Goal: Task Accomplishment & Management: Use online tool/utility

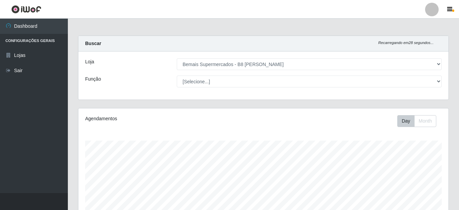
select select "413"
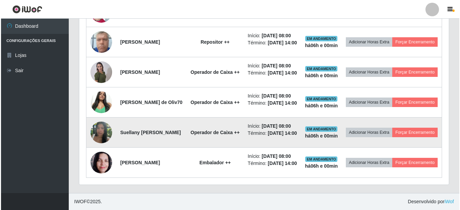
scroll to position [314, 0]
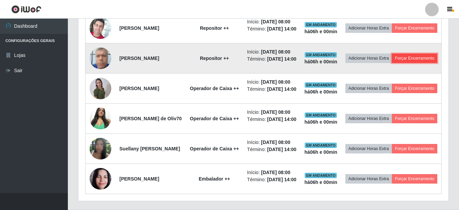
click at [392, 63] on button "Forçar Encerramento" at bounding box center [414, 58] width 45 height 9
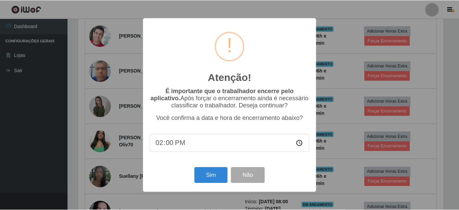
scroll to position [141, 366]
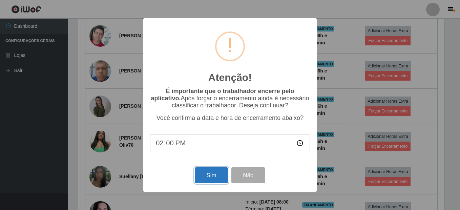
click at [215, 175] on button "Sim" at bounding box center [211, 175] width 33 height 16
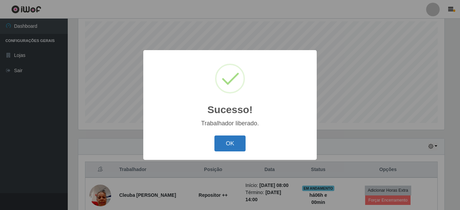
click at [224, 149] on button "OK" at bounding box center [231, 144] width 32 height 16
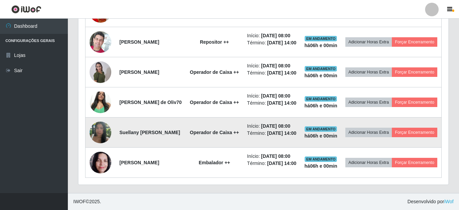
scroll to position [374, 0]
click at [392, 128] on button "Forçar Encerramento" at bounding box center [414, 132] width 45 height 9
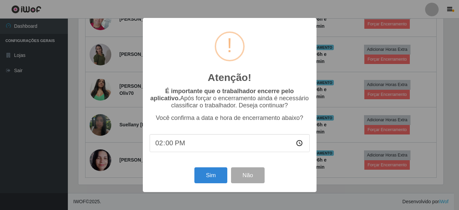
scroll to position [141, 366]
click at [218, 174] on button "Sim" at bounding box center [211, 175] width 33 height 16
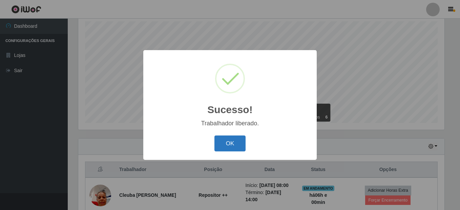
click at [235, 142] on button "OK" at bounding box center [231, 144] width 32 height 16
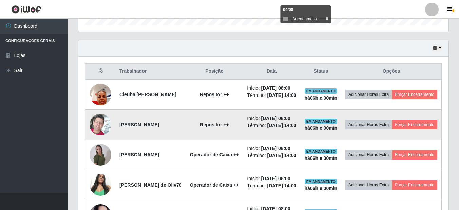
scroll to position [221, 0]
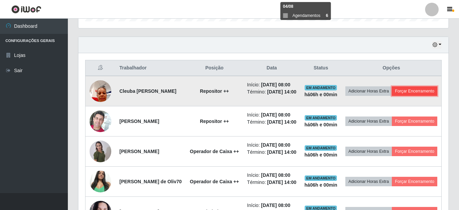
click at [392, 96] on button "Forçar Encerramento" at bounding box center [414, 90] width 45 height 9
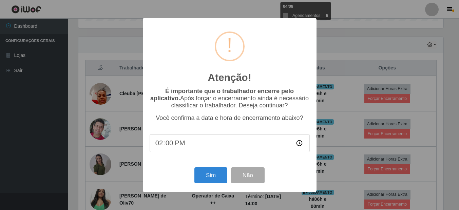
scroll to position [141, 366]
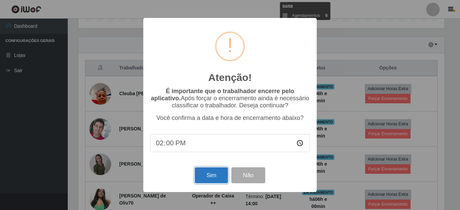
click at [211, 175] on button "Sim" at bounding box center [211, 175] width 33 height 16
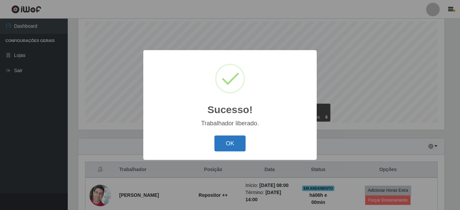
click at [241, 143] on button "OK" at bounding box center [231, 144] width 32 height 16
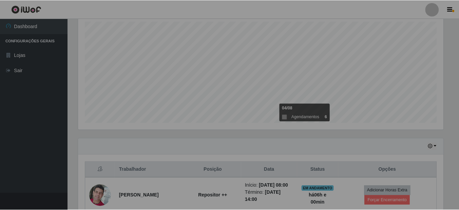
scroll to position [0, 0]
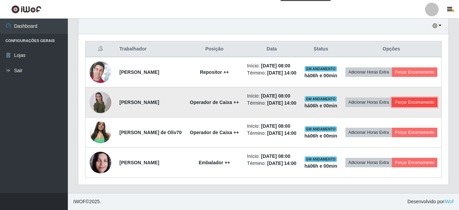
click at [392, 98] on button "Forçar Encerramento" at bounding box center [414, 102] width 45 height 9
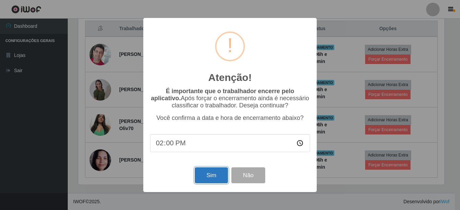
click at [197, 179] on button "Sim" at bounding box center [211, 175] width 33 height 16
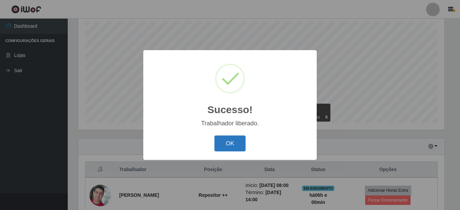
click at [229, 141] on button "OK" at bounding box center [231, 144] width 32 height 16
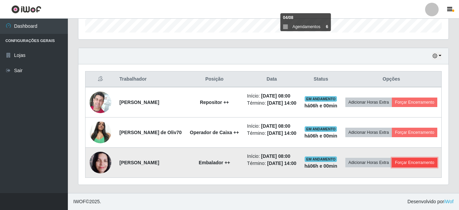
click at [392, 163] on button "Forçar Encerramento" at bounding box center [414, 162] width 45 height 9
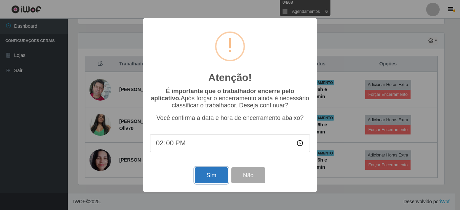
click at [224, 176] on button "Sim" at bounding box center [211, 175] width 33 height 16
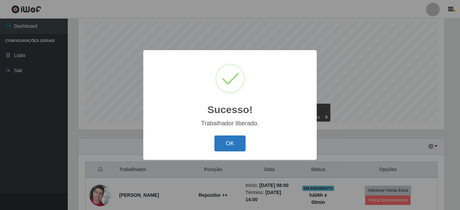
click at [230, 146] on button "OK" at bounding box center [231, 144] width 32 height 16
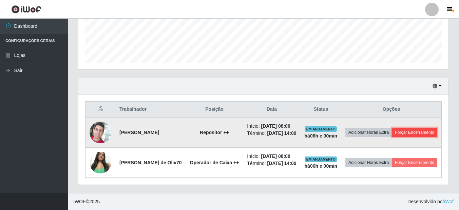
click at [395, 129] on button "Forçar Encerramento" at bounding box center [414, 132] width 45 height 9
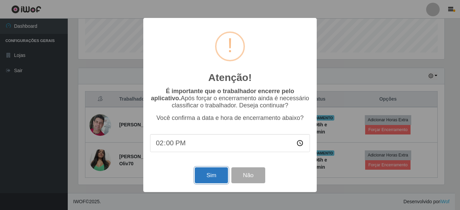
click at [206, 177] on button "Sim" at bounding box center [211, 175] width 33 height 16
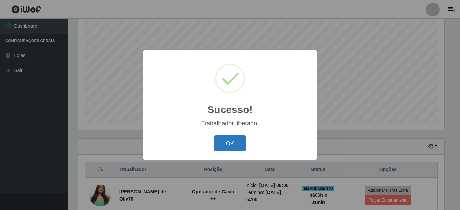
click at [240, 145] on button "OK" at bounding box center [231, 144] width 32 height 16
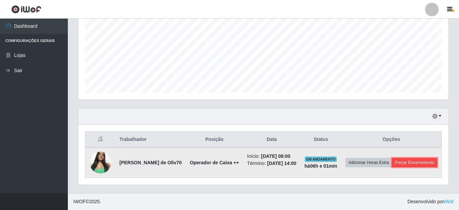
click at [392, 164] on button "Forçar Encerramento" at bounding box center [414, 162] width 45 height 9
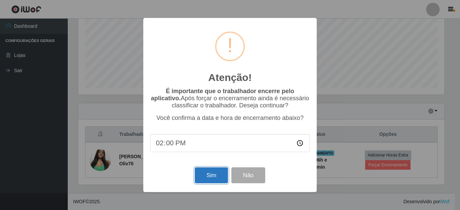
click at [213, 182] on button "Sim" at bounding box center [211, 175] width 33 height 16
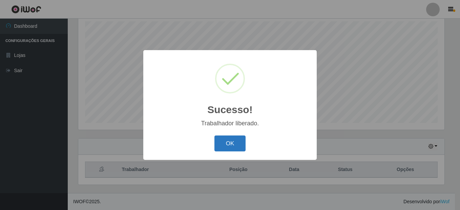
click at [221, 148] on button "OK" at bounding box center [231, 144] width 32 height 16
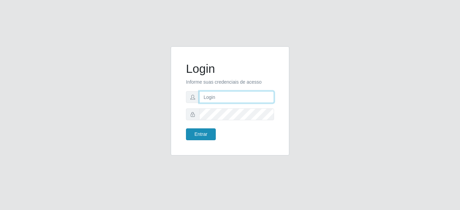
type input "mariabemais@B8"
click at [199, 132] on button "Entrar" at bounding box center [201, 134] width 30 height 12
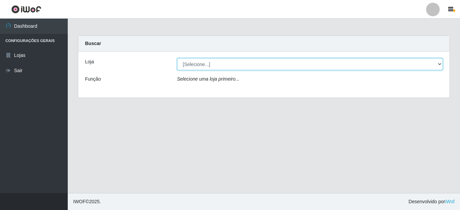
click at [440, 67] on select "[Selecione...] Bemais Supermercados - B8 Valentina" at bounding box center [310, 64] width 266 height 12
select select "413"
click at [177, 58] on select "[Selecione...] Bemais Supermercados - B8 Valentina" at bounding box center [310, 64] width 266 height 12
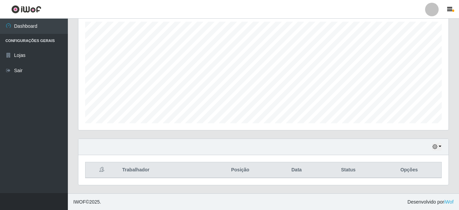
scroll to position [119, 0]
click at [440, 145] on button "button" at bounding box center [436, 147] width 9 height 8
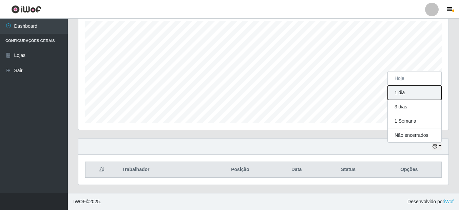
click at [407, 94] on button "1 dia" at bounding box center [414, 93] width 54 height 14
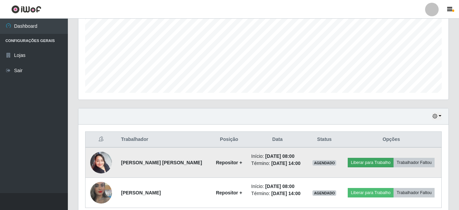
scroll to position [180, 0]
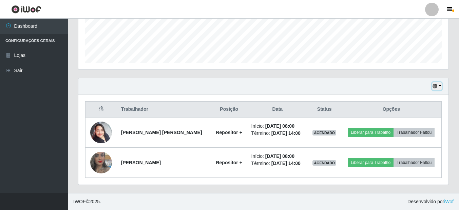
click at [440, 84] on button "button" at bounding box center [436, 86] width 9 height 8
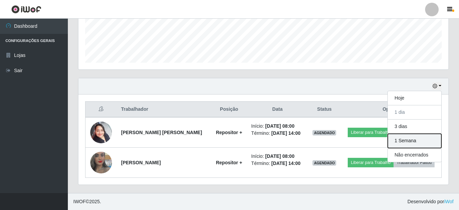
click at [400, 138] on button "1 Semana" at bounding box center [414, 141] width 54 height 14
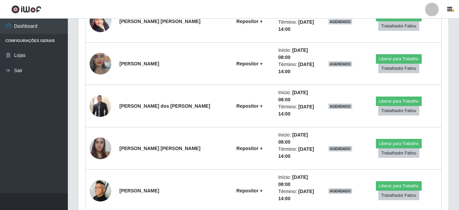
scroll to position [281, 0]
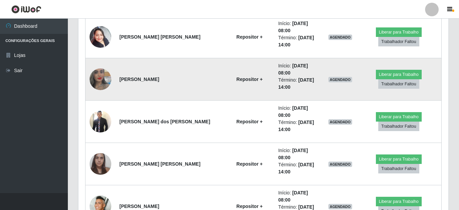
click at [99, 66] on img at bounding box center [101, 79] width 22 height 39
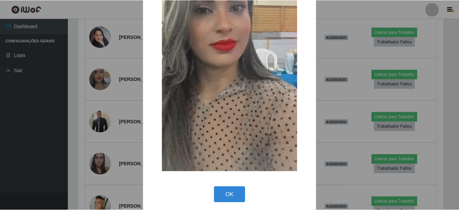
scroll to position [90, 0]
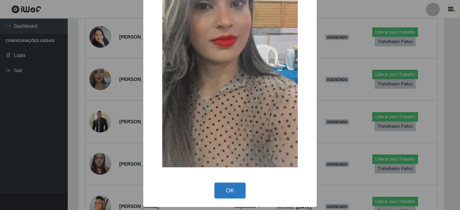
drag, startPoint x: 235, startPoint y: 190, endPoint x: 236, endPoint y: 178, distance: 11.9
click at [235, 190] on button "OK" at bounding box center [231, 191] width 32 height 16
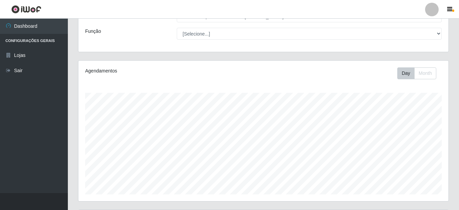
scroll to position [0, 0]
